Goal: Browse casually

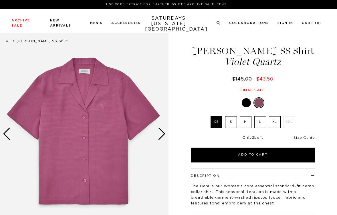
click at [160, 132] on div "Next slide" at bounding box center [162, 134] width 8 height 13
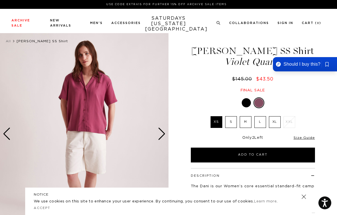
click at [160, 132] on div "Next slide" at bounding box center [162, 134] width 8 height 13
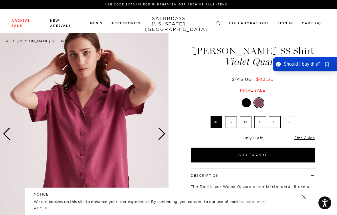
click at [160, 132] on div "Next slide" at bounding box center [162, 134] width 8 height 13
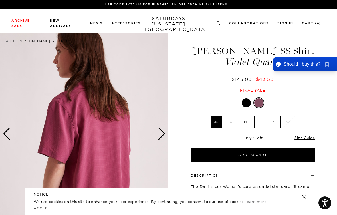
click at [160, 132] on div "Next slide" at bounding box center [162, 134] width 8 height 13
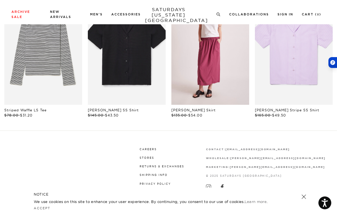
scroll to position [323, 0]
